Goal: Navigation & Orientation: Find specific page/section

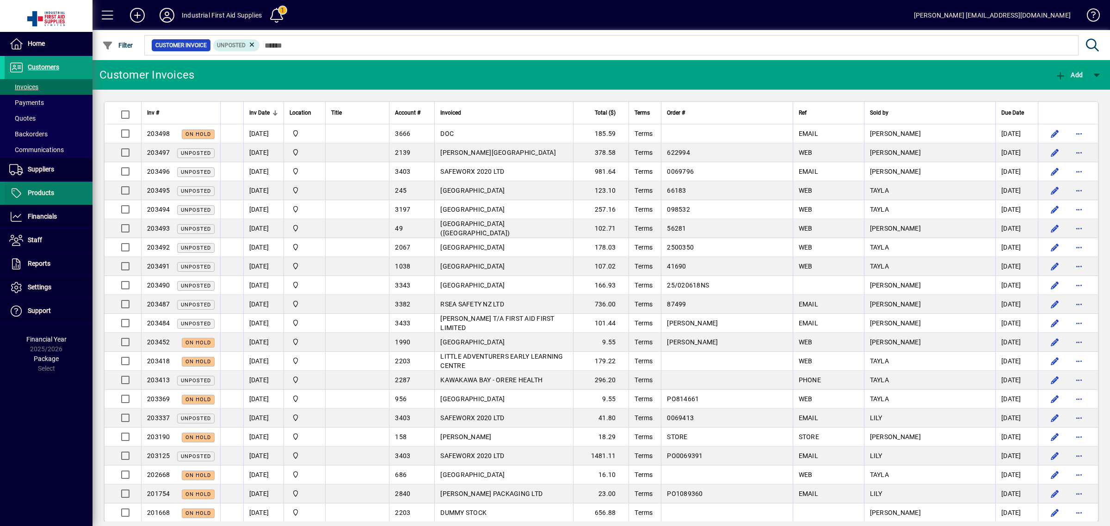
click at [37, 200] on span at bounding box center [49, 193] width 88 height 22
